Goal: Information Seeking & Learning: Learn about a topic

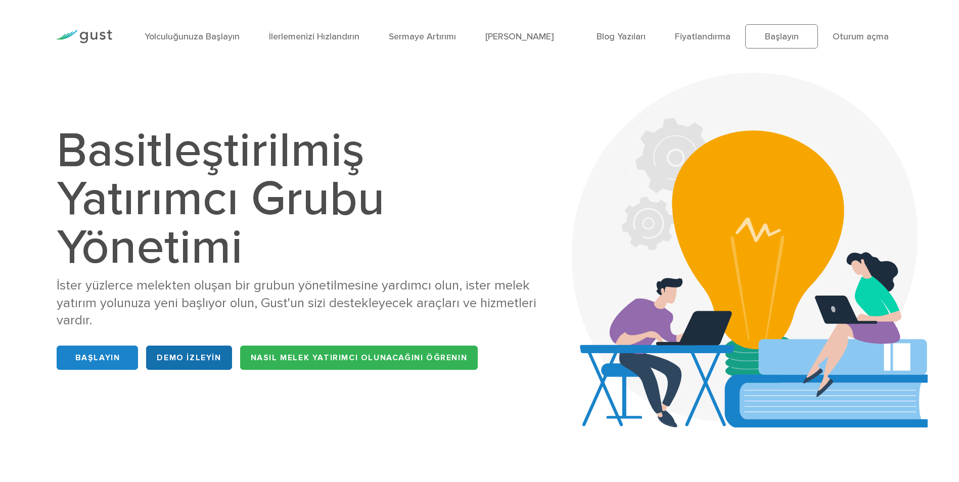
click at [209, 357] on link "DEMO İZLEYİN" at bounding box center [188, 358] width 85 height 24
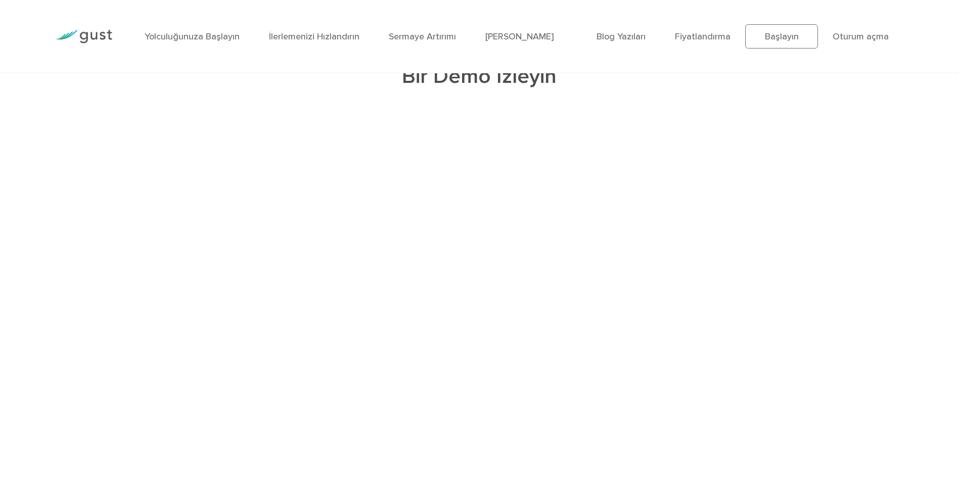
scroll to position [2200, 0]
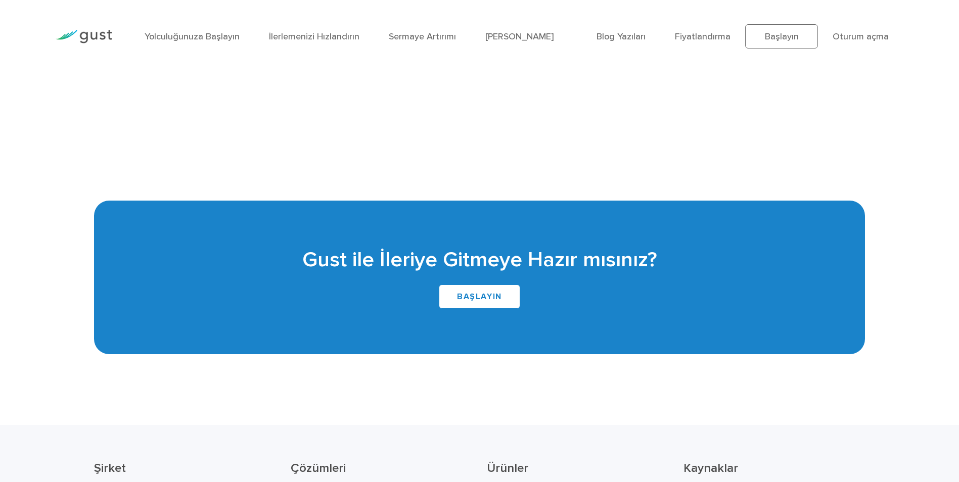
scroll to position [2504, 0]
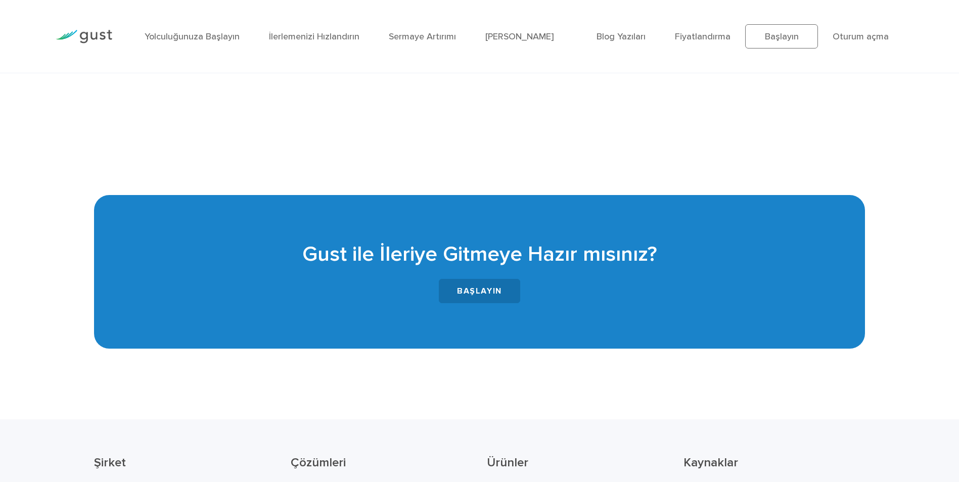
click at [502, 294] on link "BAŞLAYIN" at bounding box center [479, 291] width 81 height 24
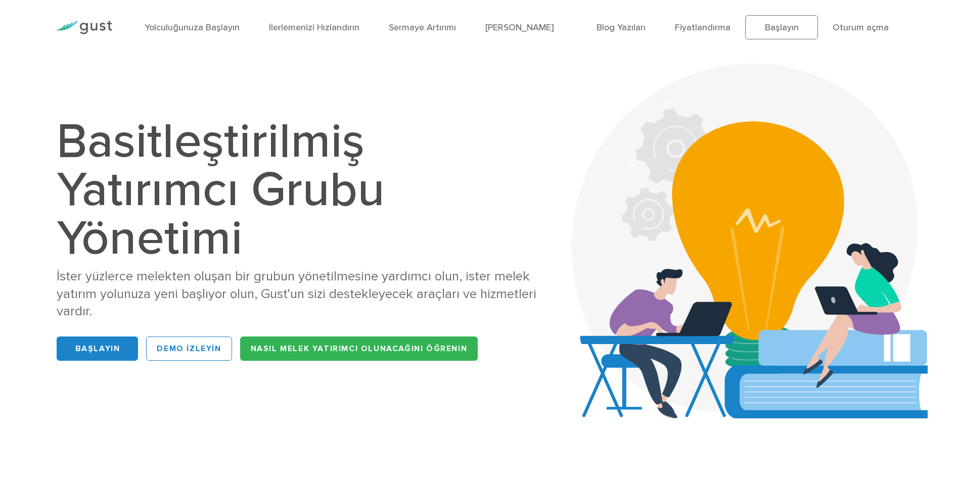
scroll to position [0, 0]
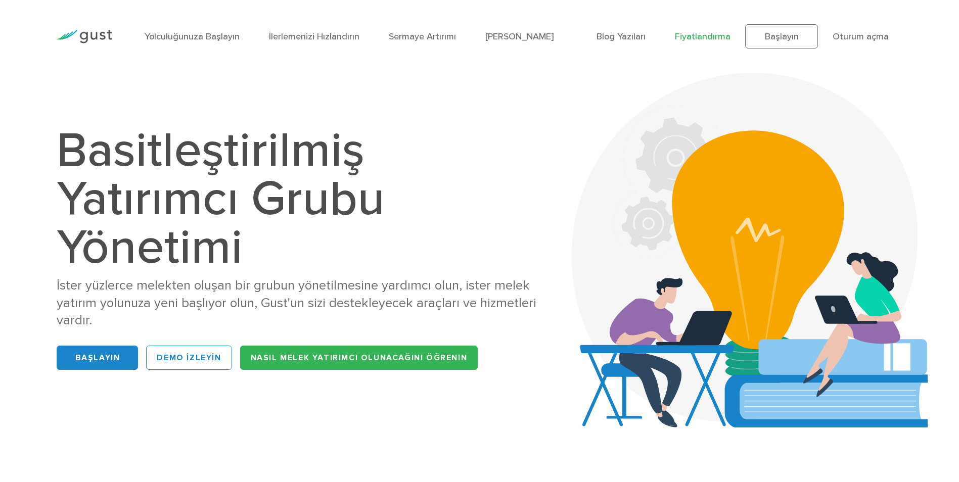
click at [691, 38] on link "Fiyatlandırma" at bounding box center [703, 36] width 56 height 11
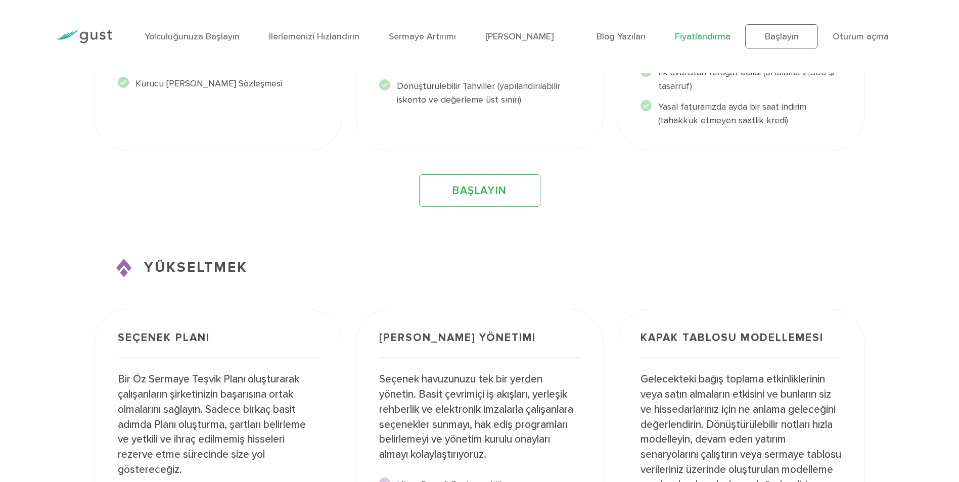
scroll to position [1163, 0]
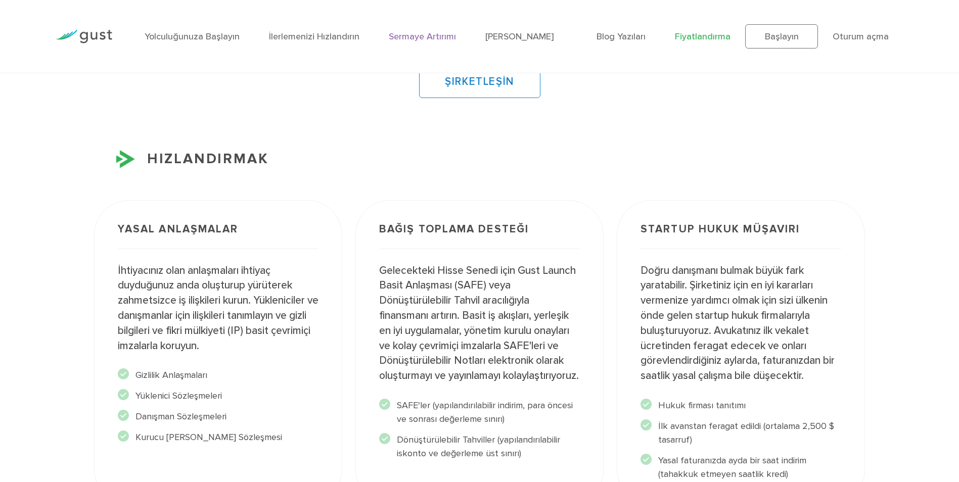
click at [417, 35] on link "Sermaye Artırımı" at bounding box center [422, 36] width 67 height 11
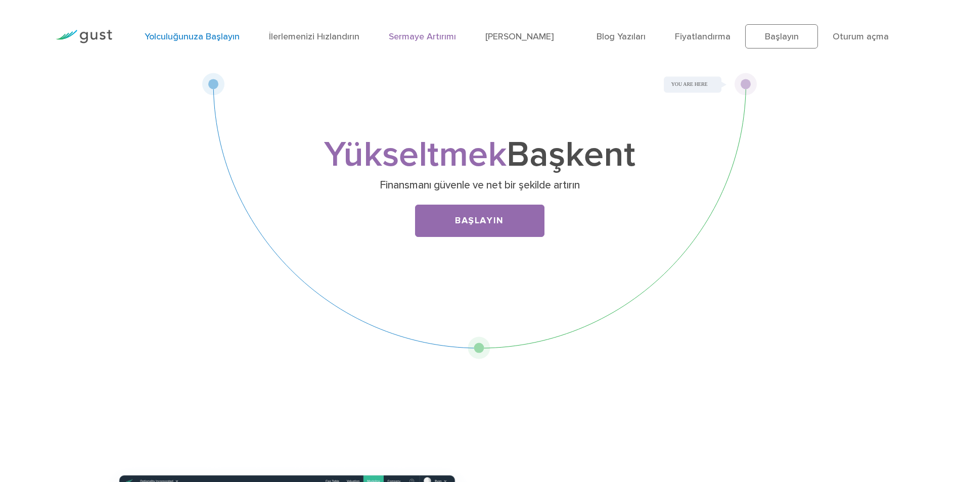
click at [224, 36] on link "Yolculuğunuza Başlayın" at bounding box center [192, 36] width 95 height 11
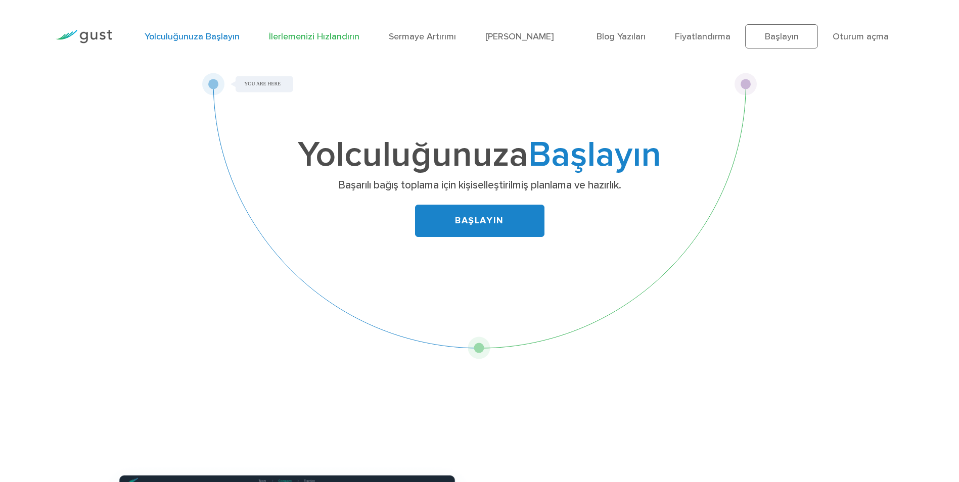
click at [313, 35] on link "İlerlemenizi Hızlandırın" at bounding box center [314, 36] width 90 height 11
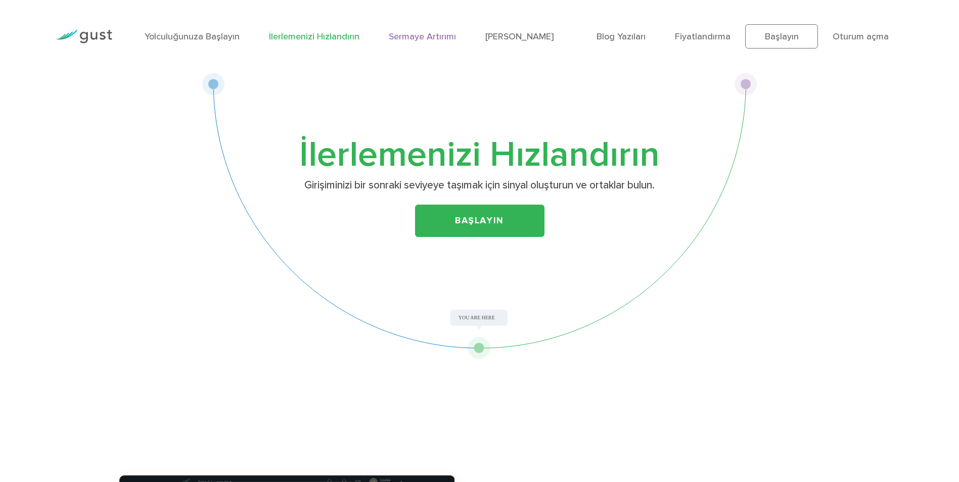
click at [428, 36] on link "Sermaye Artırımı" at bounding box center [422, 36] width 67 height 11
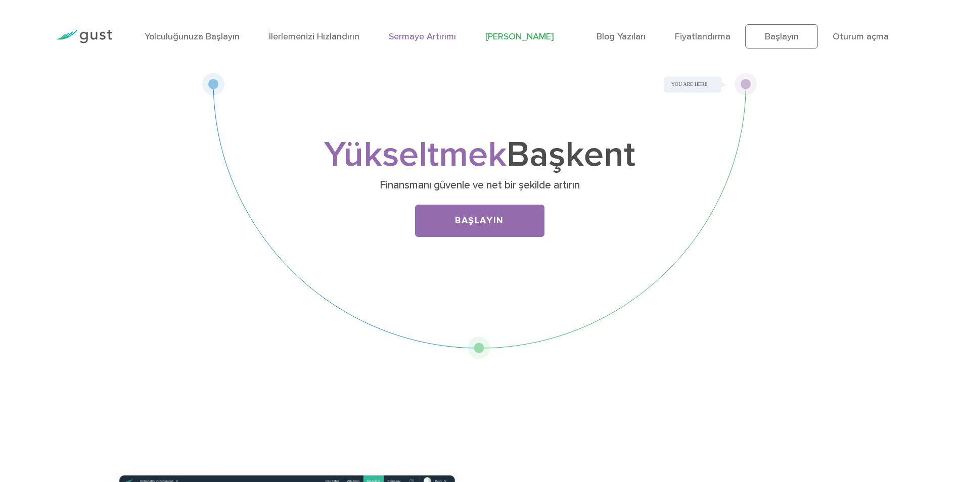
click at [503, 39] on link "[PERSON_NAME]" at bounding box center [519, 36] width 68 height 11
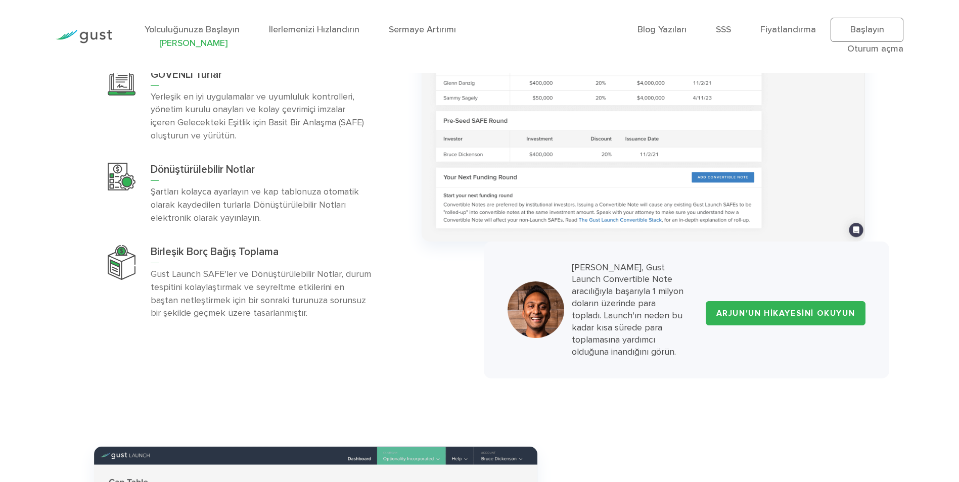
scroll to position [3438, 0]
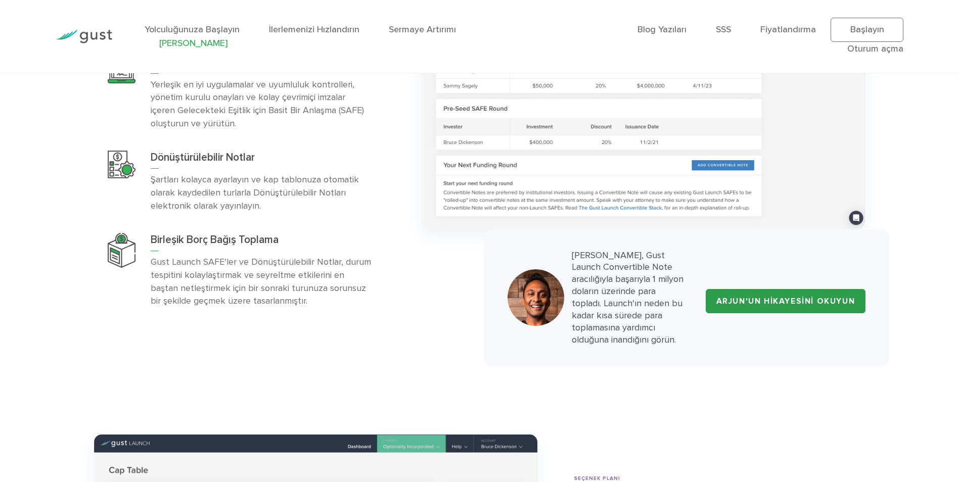
click at [731, 290] on link "ARJUN'UN HİKAYESİNİ OKUYUN" at bounding box center [786, 301] width 160 height 24
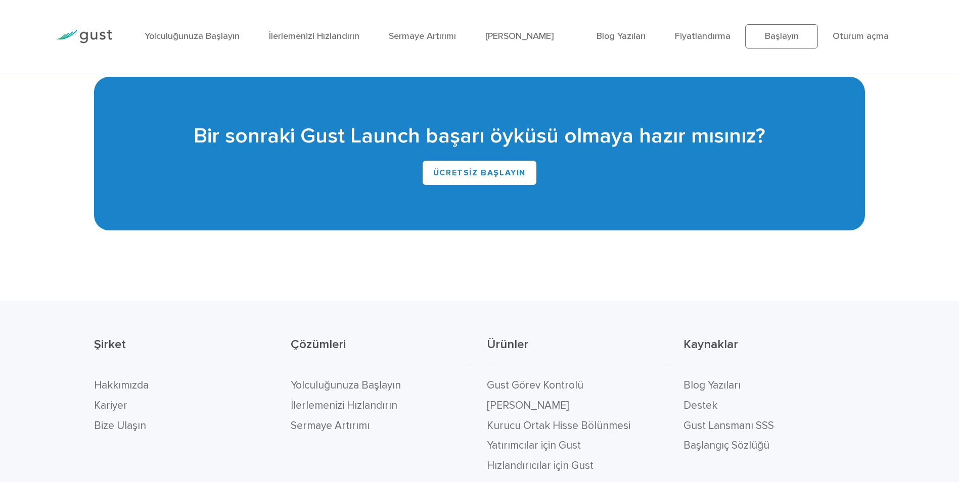
scroll to position [2225, 0]
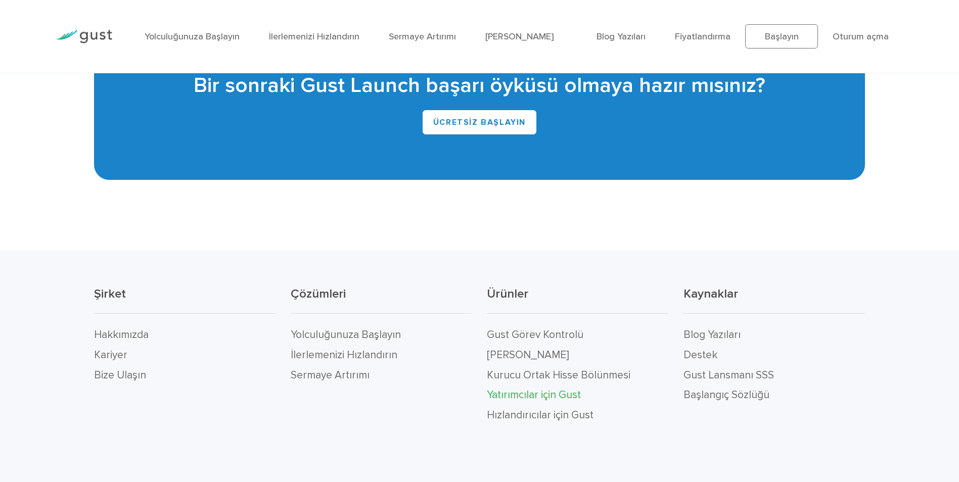
click at [513, 389] on link "Yatırımcılar için Gust" at bounding box center [534, 395] width 94 height 13
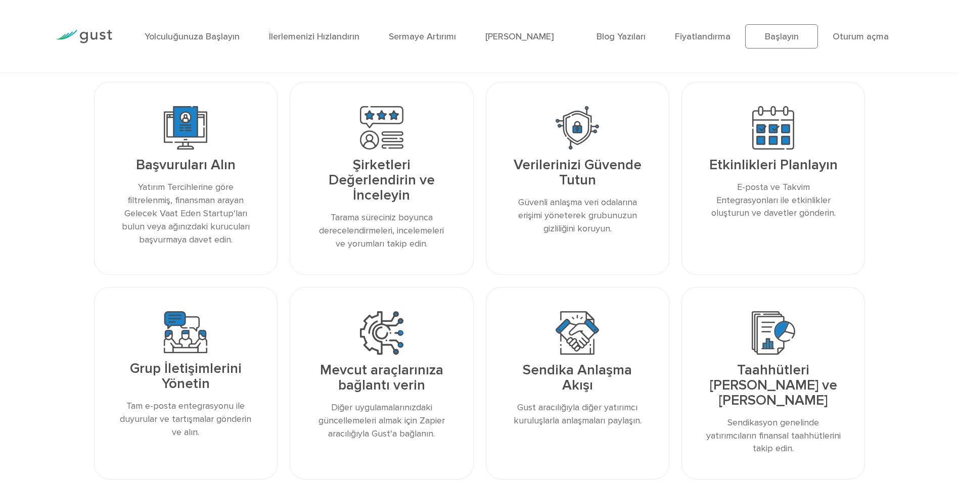
scroll to position [1163, 0]
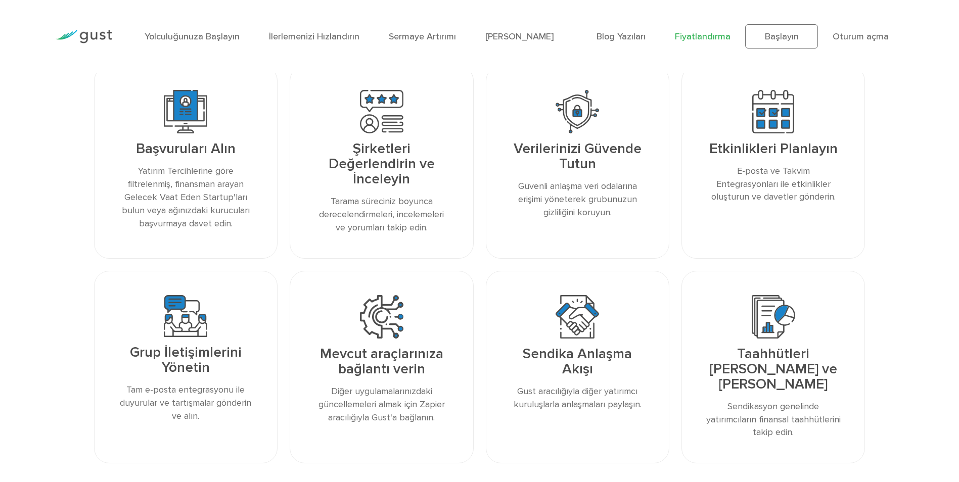
click at [690, 38] on link "Fiyatlandırma" at bounding box center [703, 36] width 56 height 11
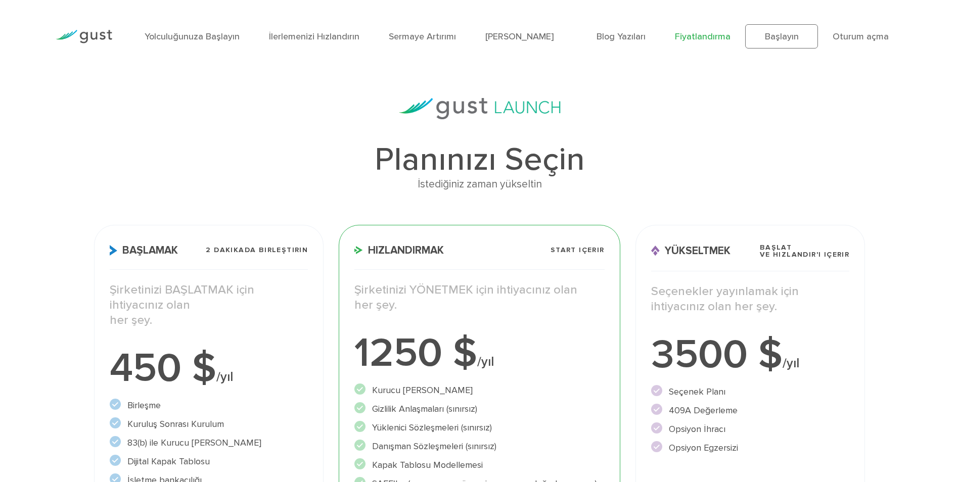
click at [620, 43] on ul "Blog Yazıları FAQ Fiyatlandırma Başlayın Oturum açma Login" at bounding box center [750, 36] width 307 height 24
click at [619, 38] on link "Blog Yazıları" at bounding box center [621, 36] width 49 height 11
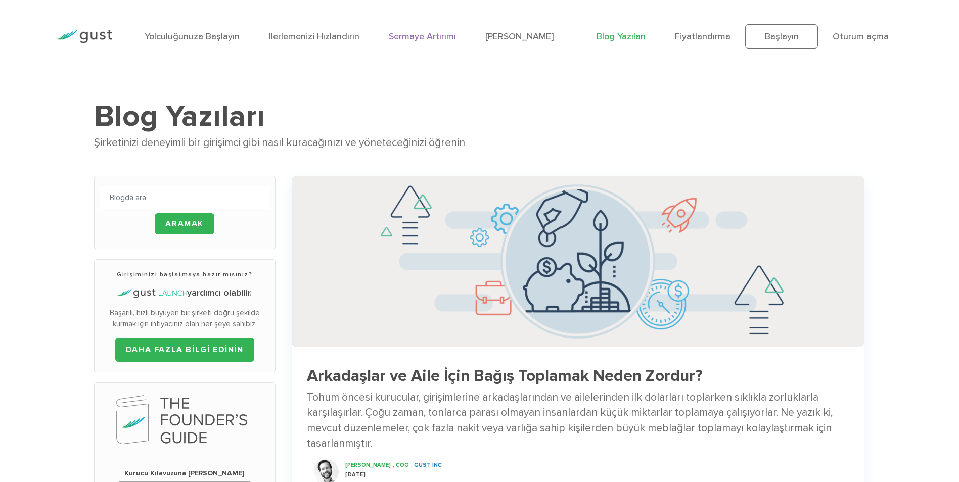
click at [416, 39] on link "Sermaye Artırımı" at bounding box center [422, 36] width 67 height 11
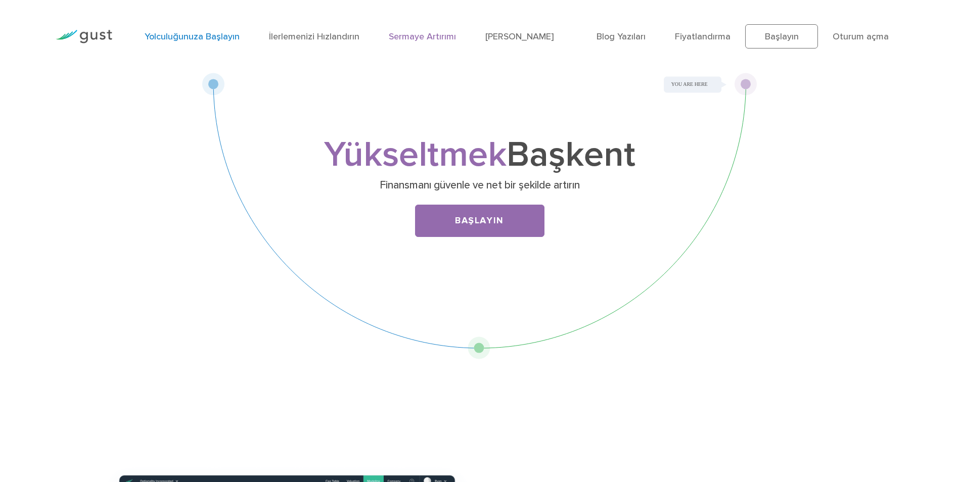
click at [191, 38] on link "Yolculuğunuza Başlayın" at bounding box center [192, 36] width 95 height 11
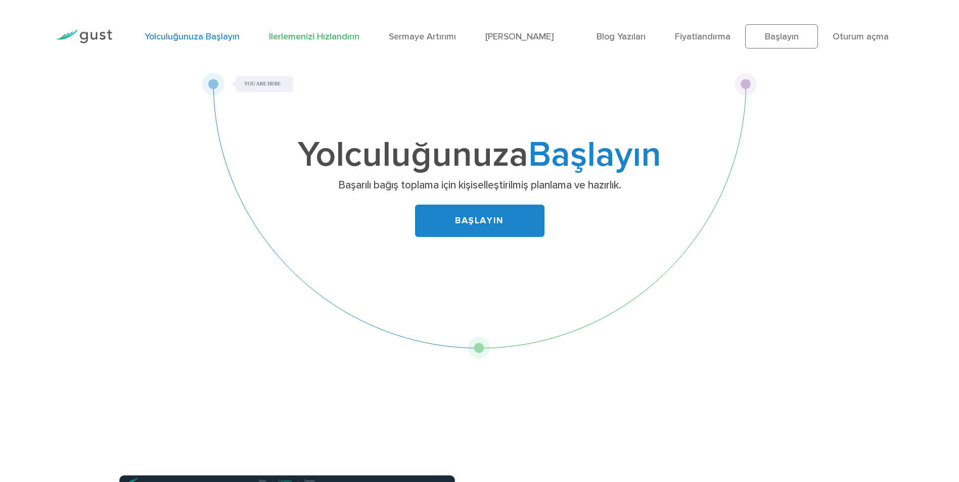
click at [318, 41] on link "İlerlemenizi Hızlandırın" at bounding box center [314, 36] width 90 height 11
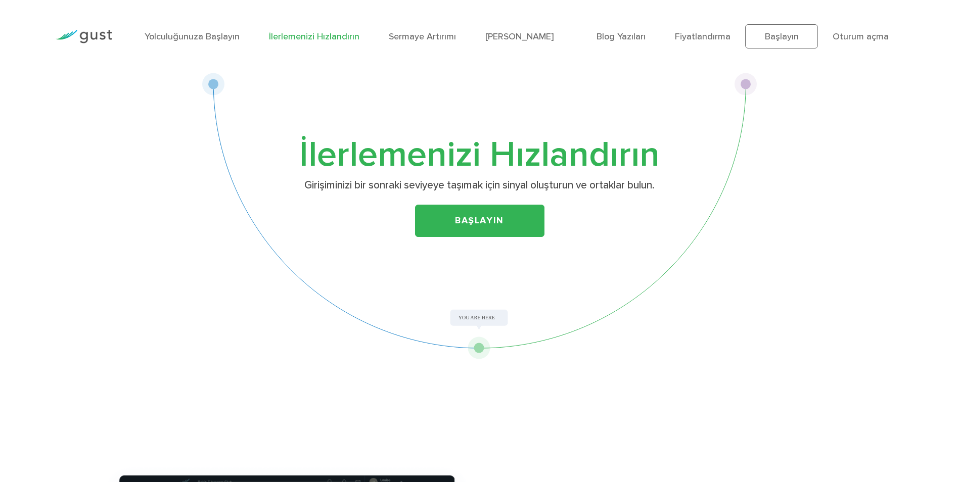
click at [87, 41] on img at bounding box center [84, 37] width 57 height 14
